Goal: Information Seeking & Learning: Learn about a topic

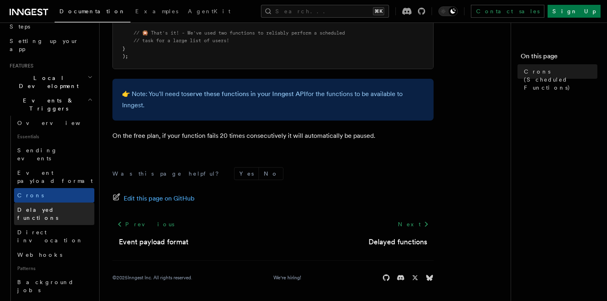
scroll to position [148, 0]
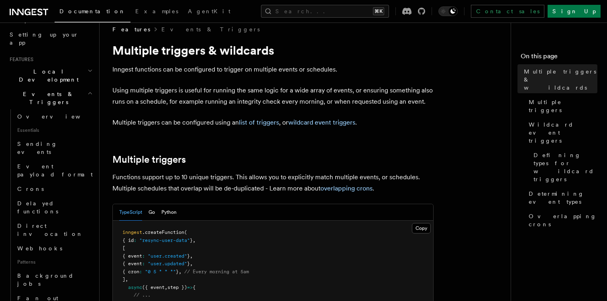
scroll to position [12, 0]
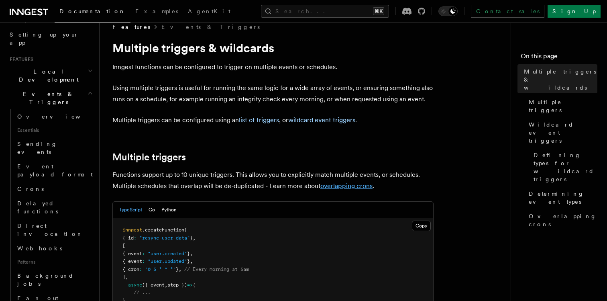
click at [366, 187] on link "overlapping crons" at bounding box center [346, 186] width 52 height 8
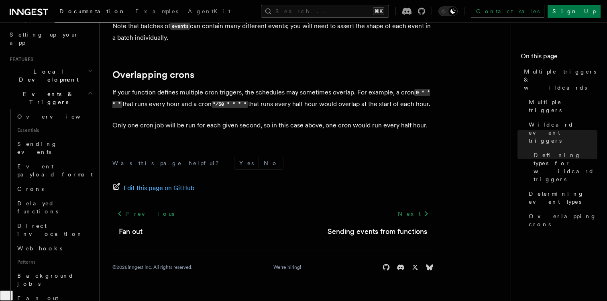
scroll to position [977, 0]
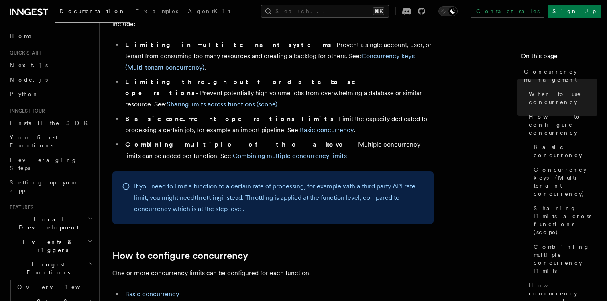
scroll to position [223, 0]
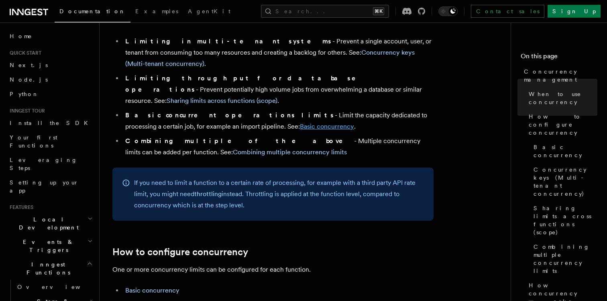
click at [300, 122] on link "Basic concurrency" at bounding box center [327, 126] width 54 height 8
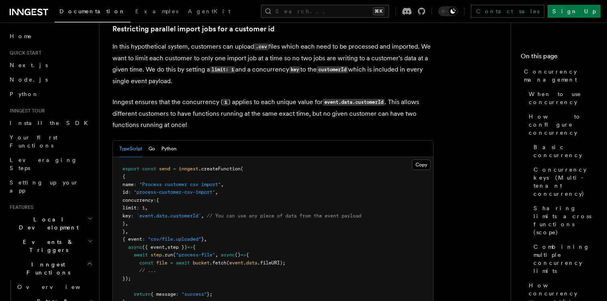
scroll to position [3289, 0]
